Goal: Information Seeking & Learning: Learn about a topic

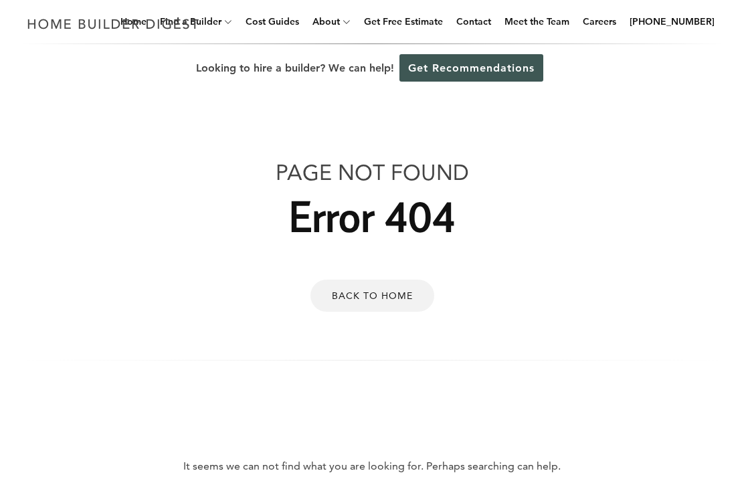
click at [288, 25] on link "Cost Guides" at bounding box center [272, 21] width 64 height 43
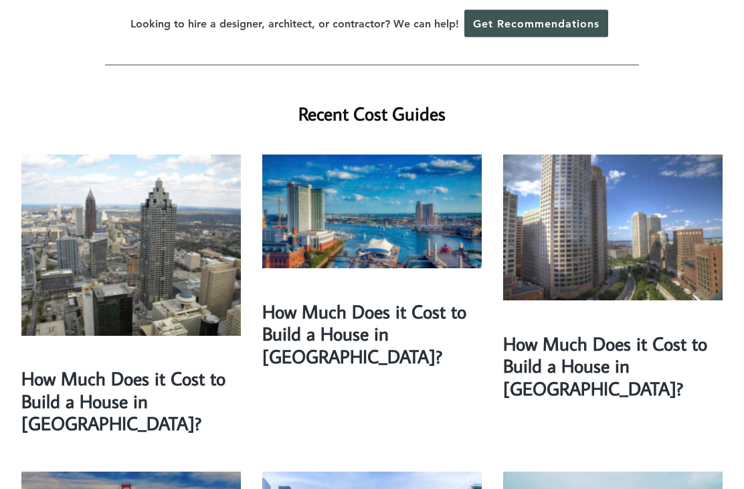
scroll to position [329, 0]
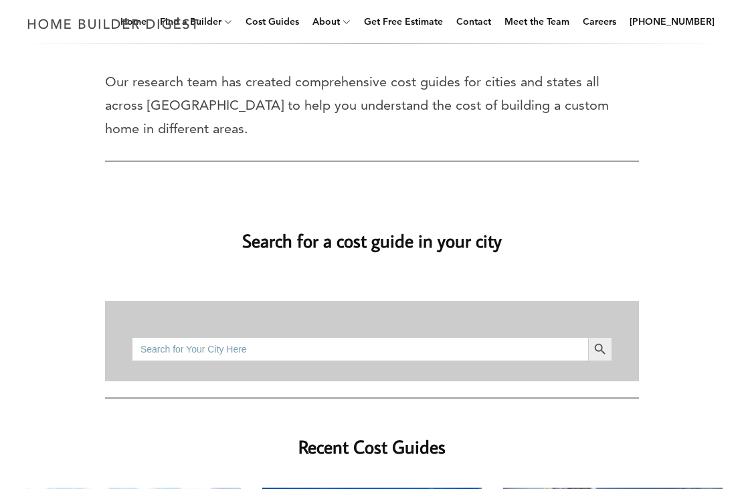
click at [324, 338] on input "Search for:" at bounding box center [360, 350] width 456 height 24
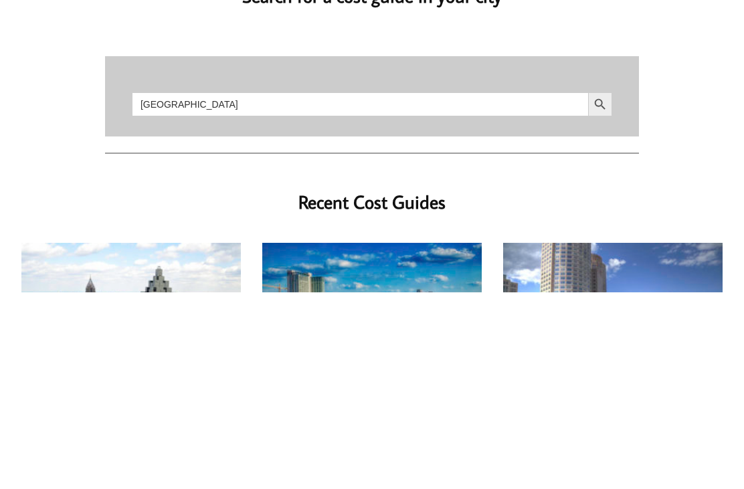
scroll to position [240, 0]
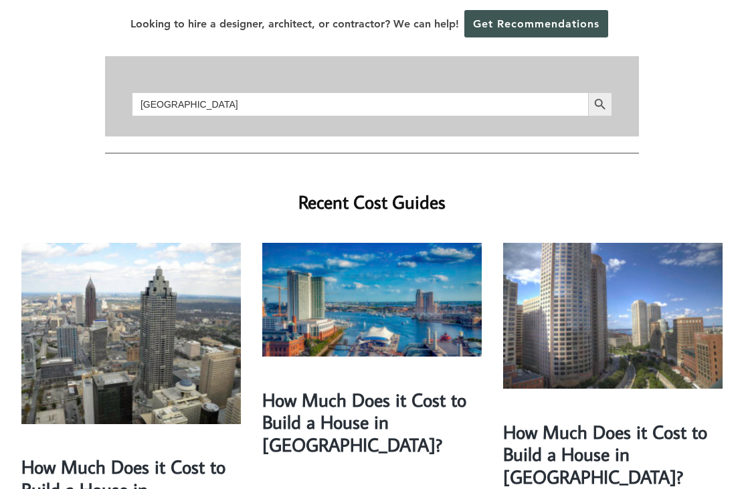
type input "Omaha"
click at [601, 98] on icon "Search" at bounding box center [600, 103] width 11 height 11
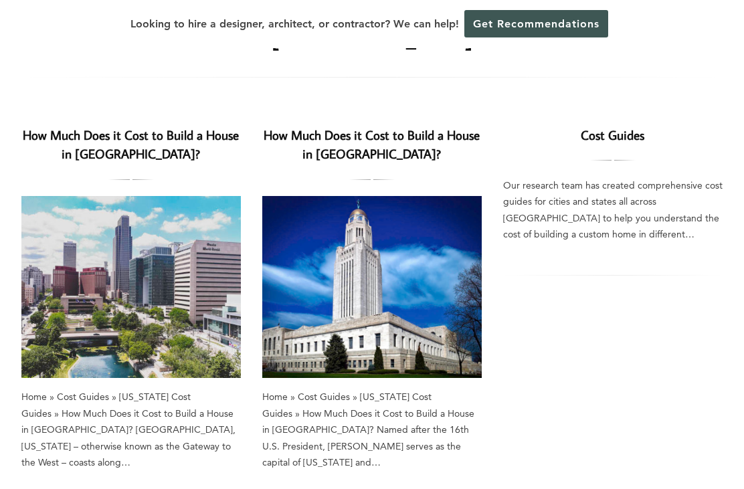
scroll to position [72, 0]
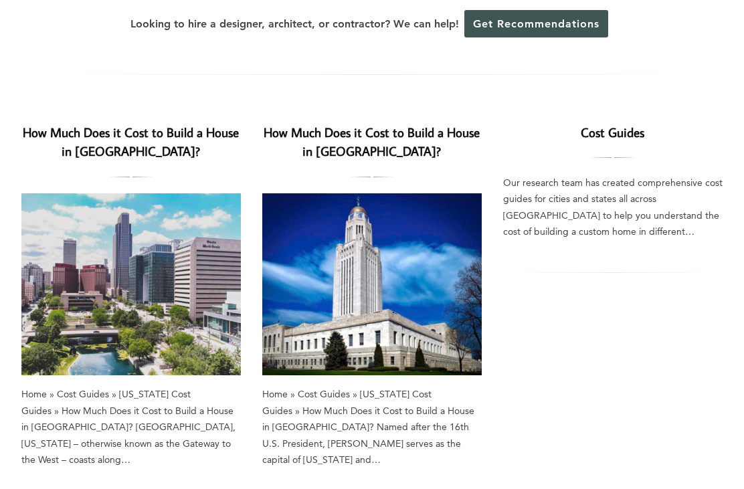
click at [139, 282] on img at bounding box center [130, 284] width 219 height 182
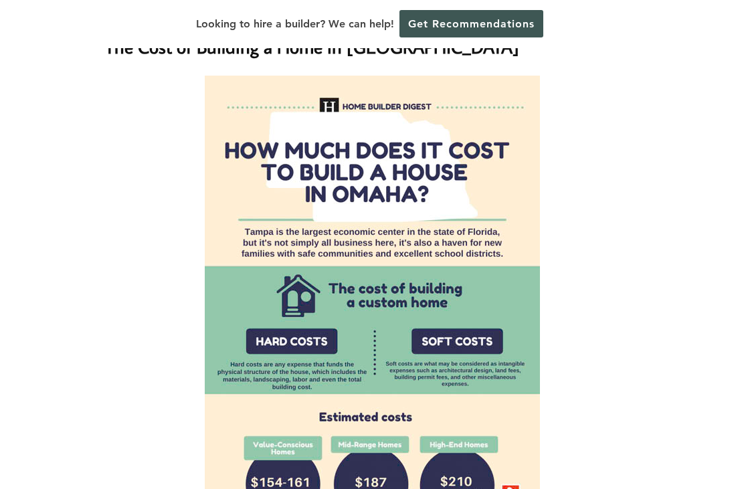
scroll to position [888, 0]
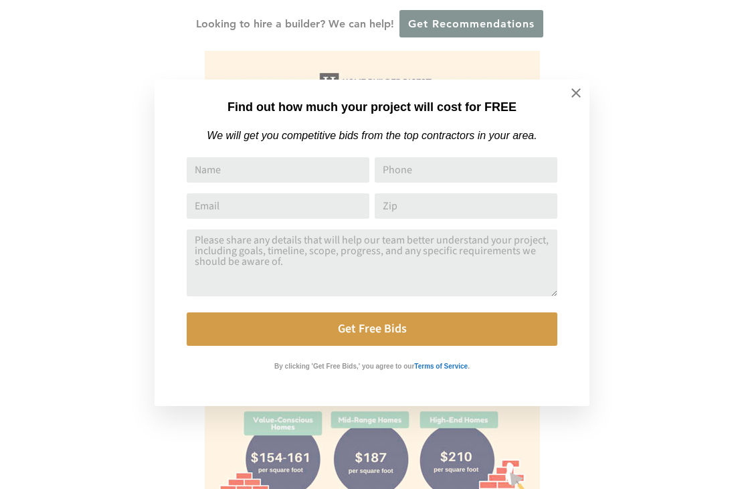
click at [576, 95] on icon at bounding box center [576, 93] width 15 height 15
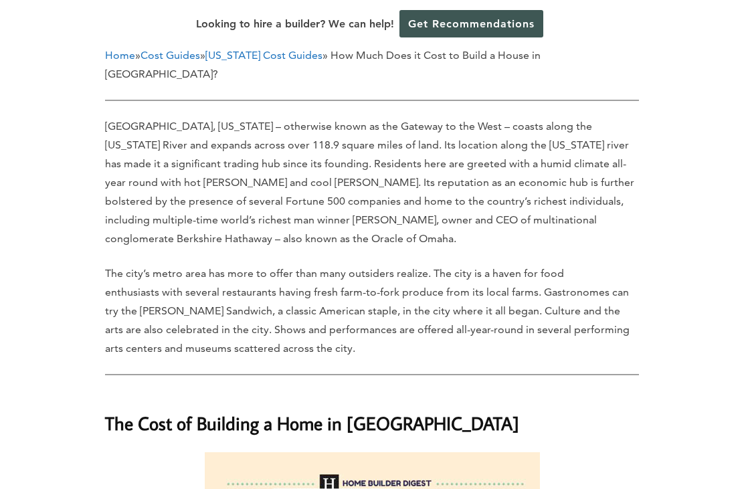
scroll to position [513, 0]
